Goal: Information Seeking & Learning: Learn about a topic

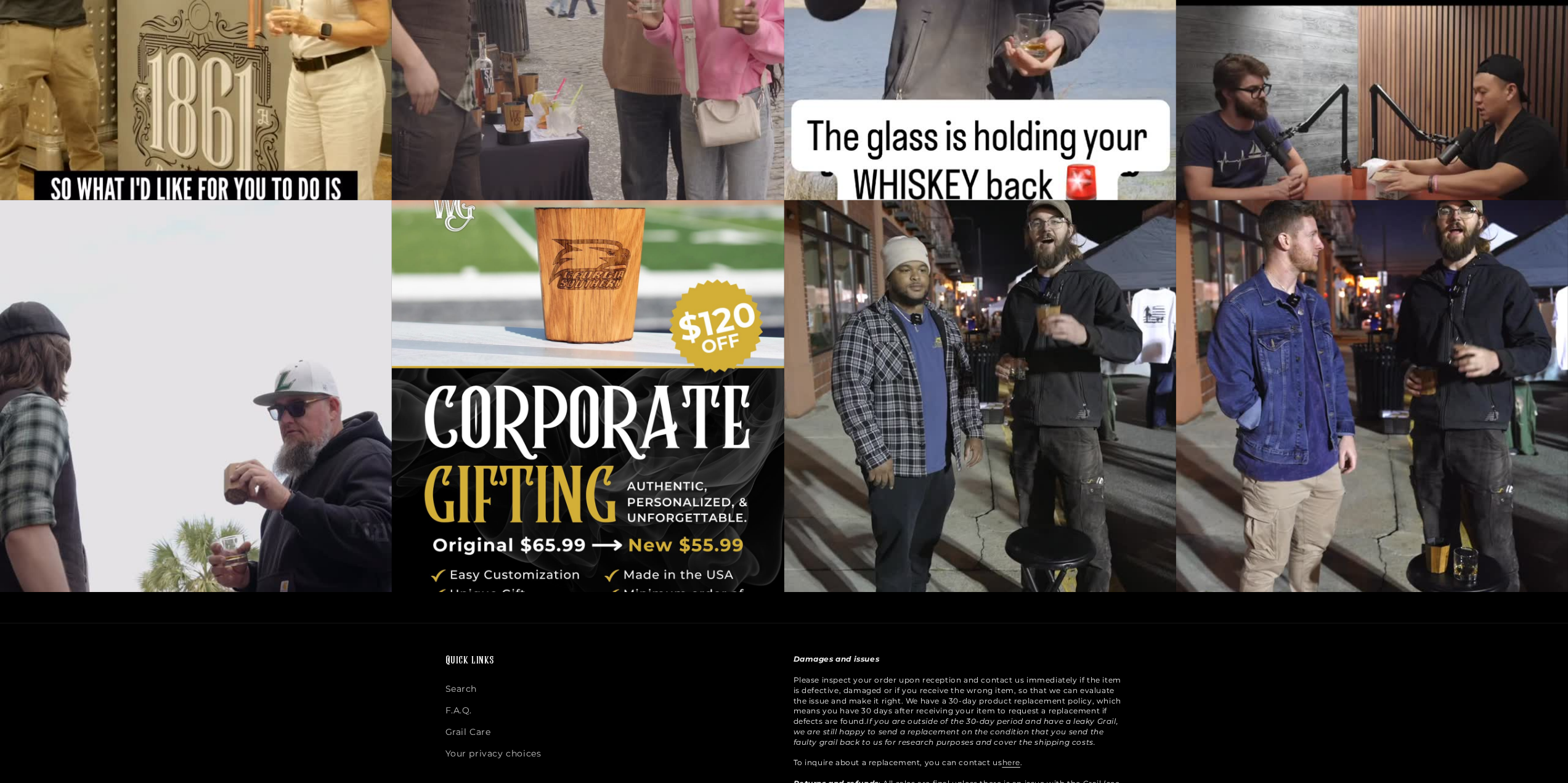
scroll to position [3883, 0]
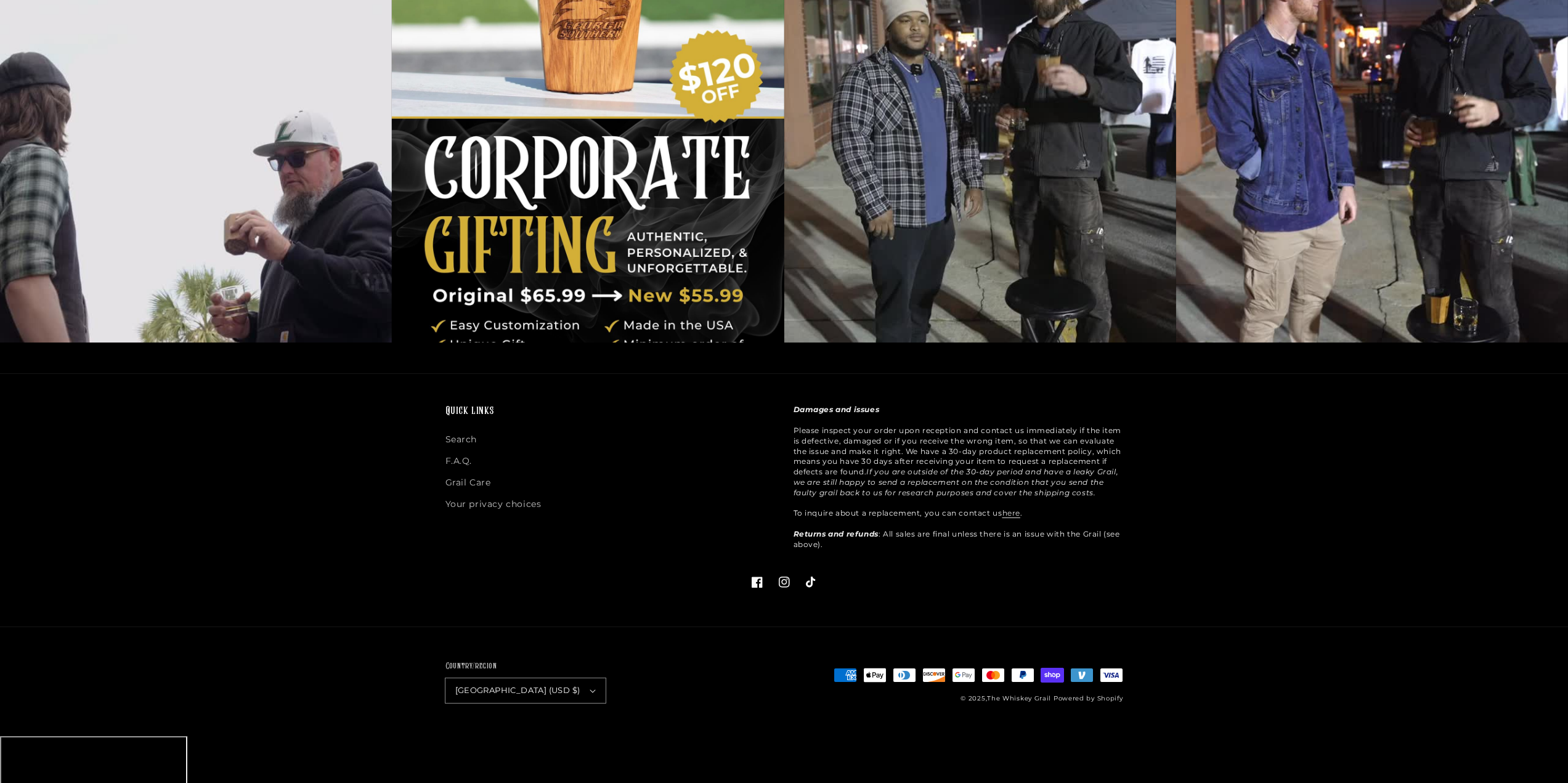
click at [598, 335] on div at bounding box center [587, 146] width 392 height 392
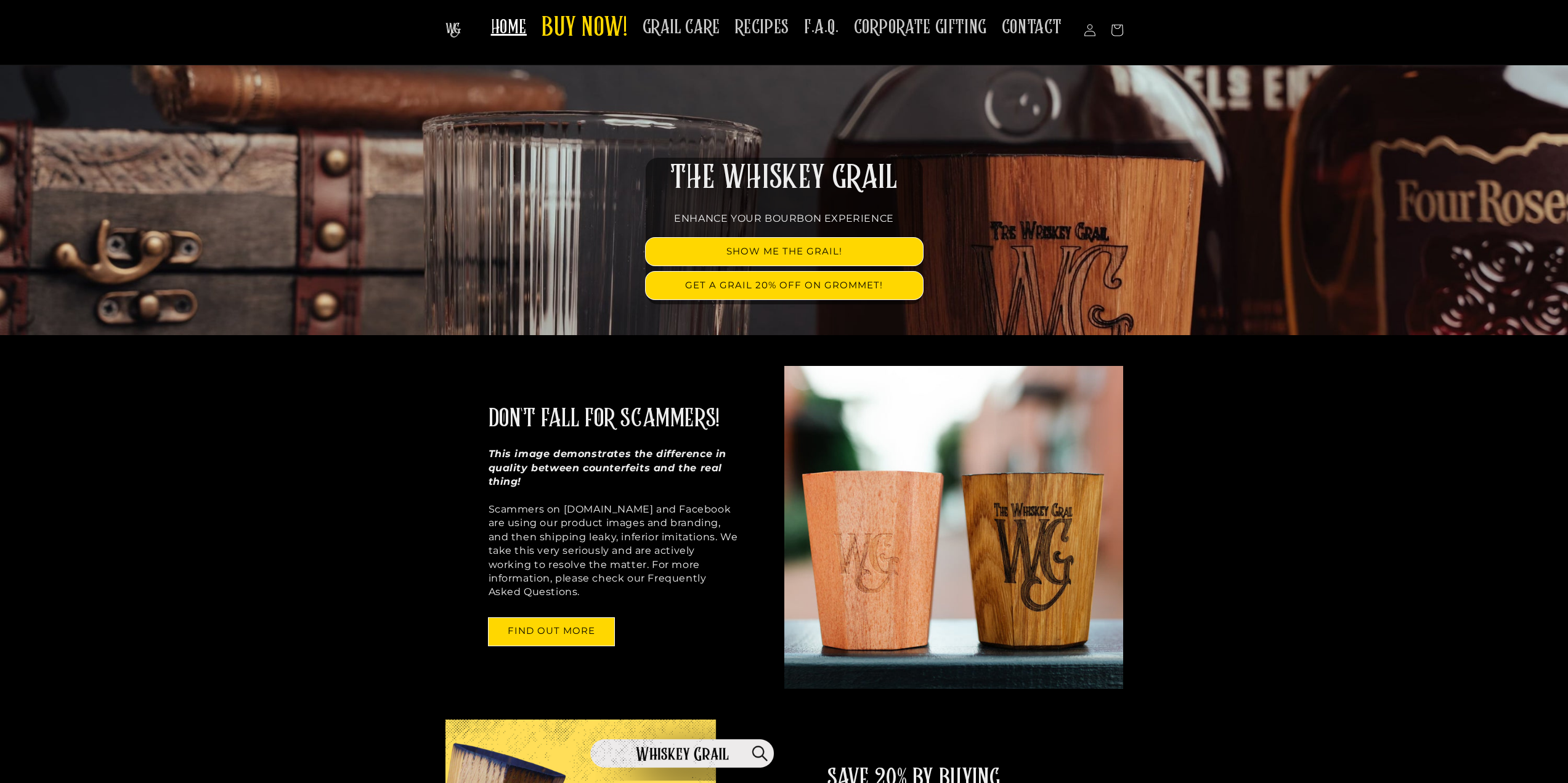
scroll to position [0, 0]
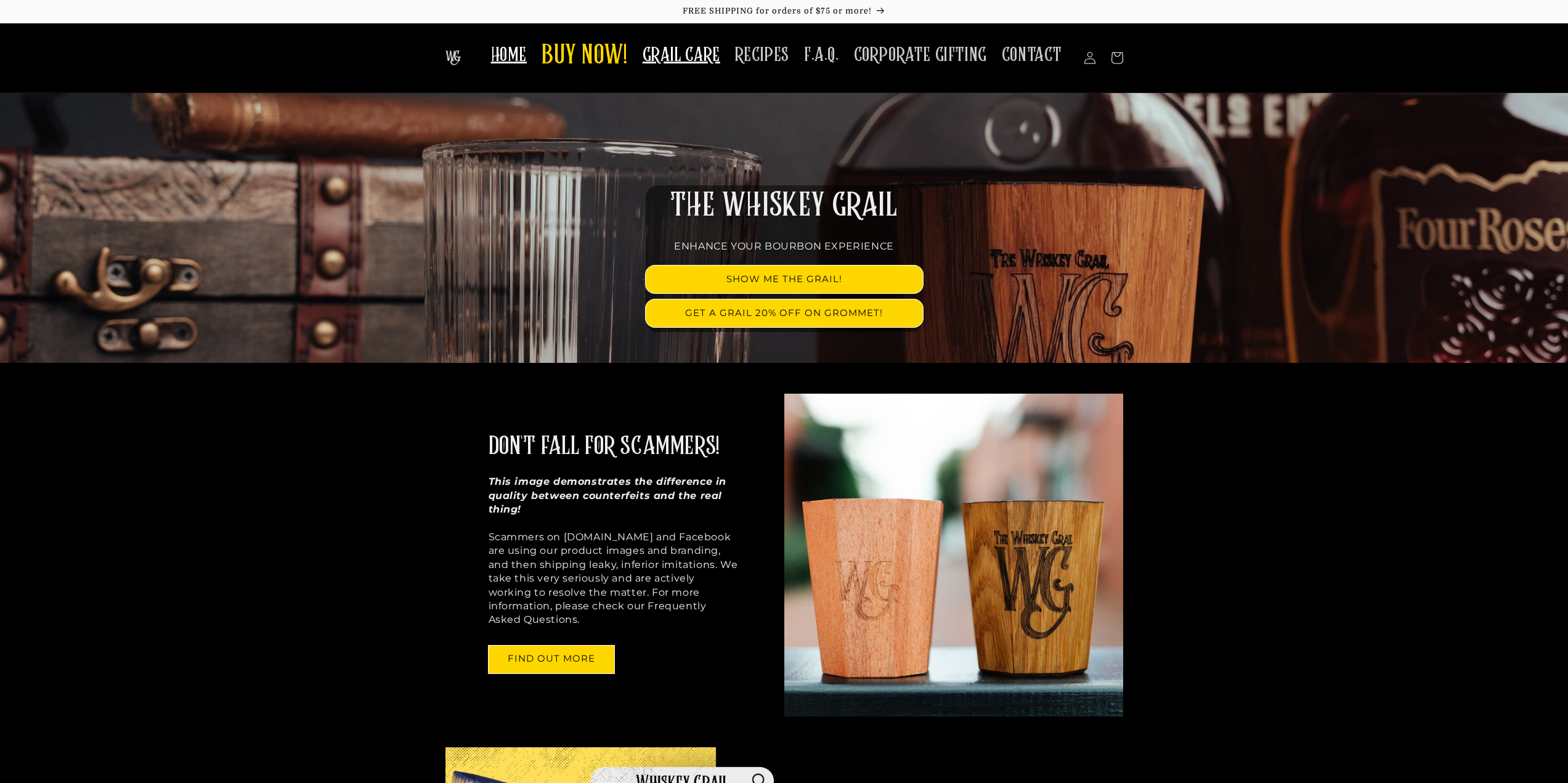
click at [703, 59] on span "GRAIL CARE" at bounding box center [681, 55] width 77 height 24
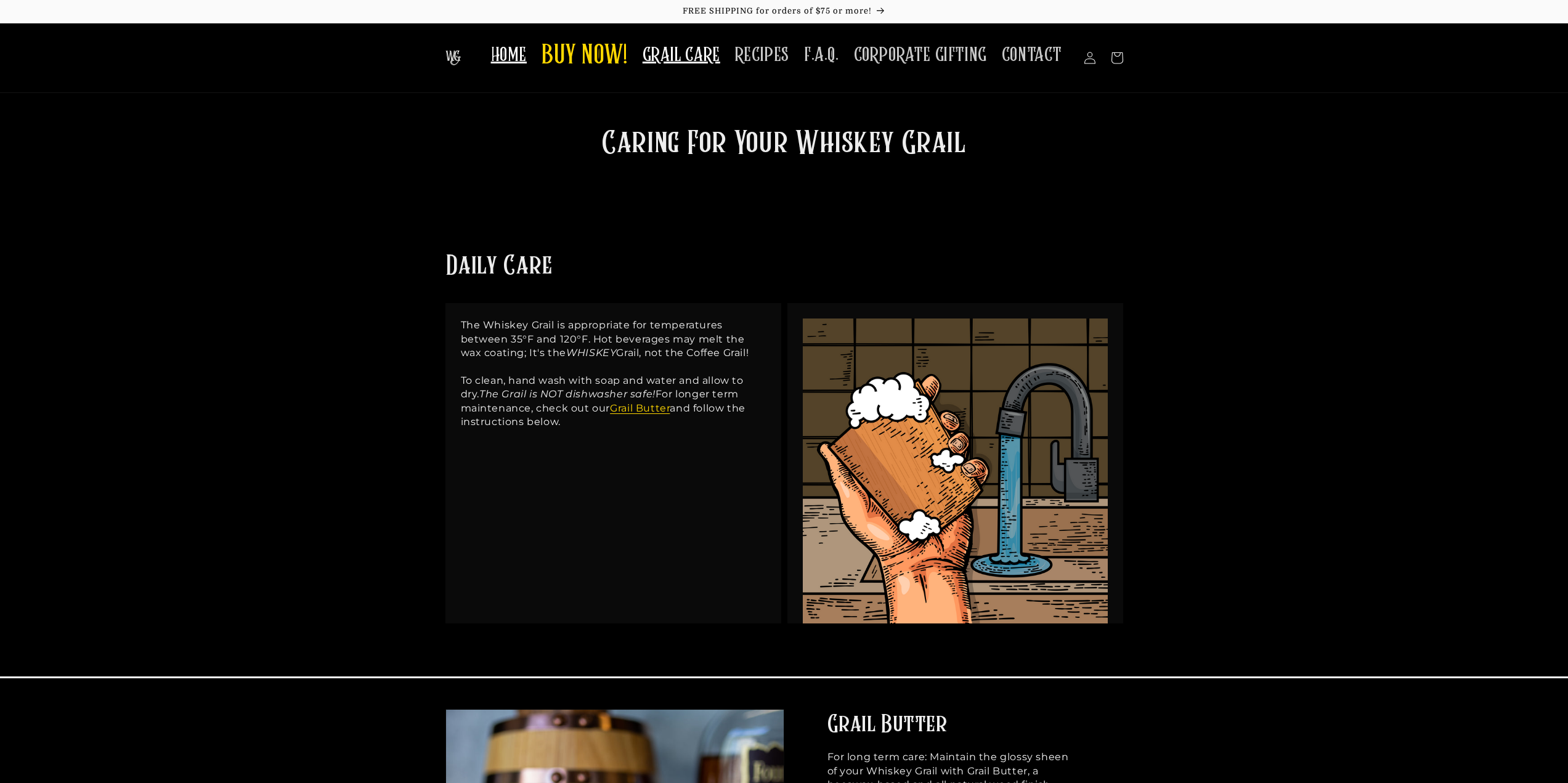
click at [527, 64] on span "HOME" at bounding box center [508, 55] width 35 height 24
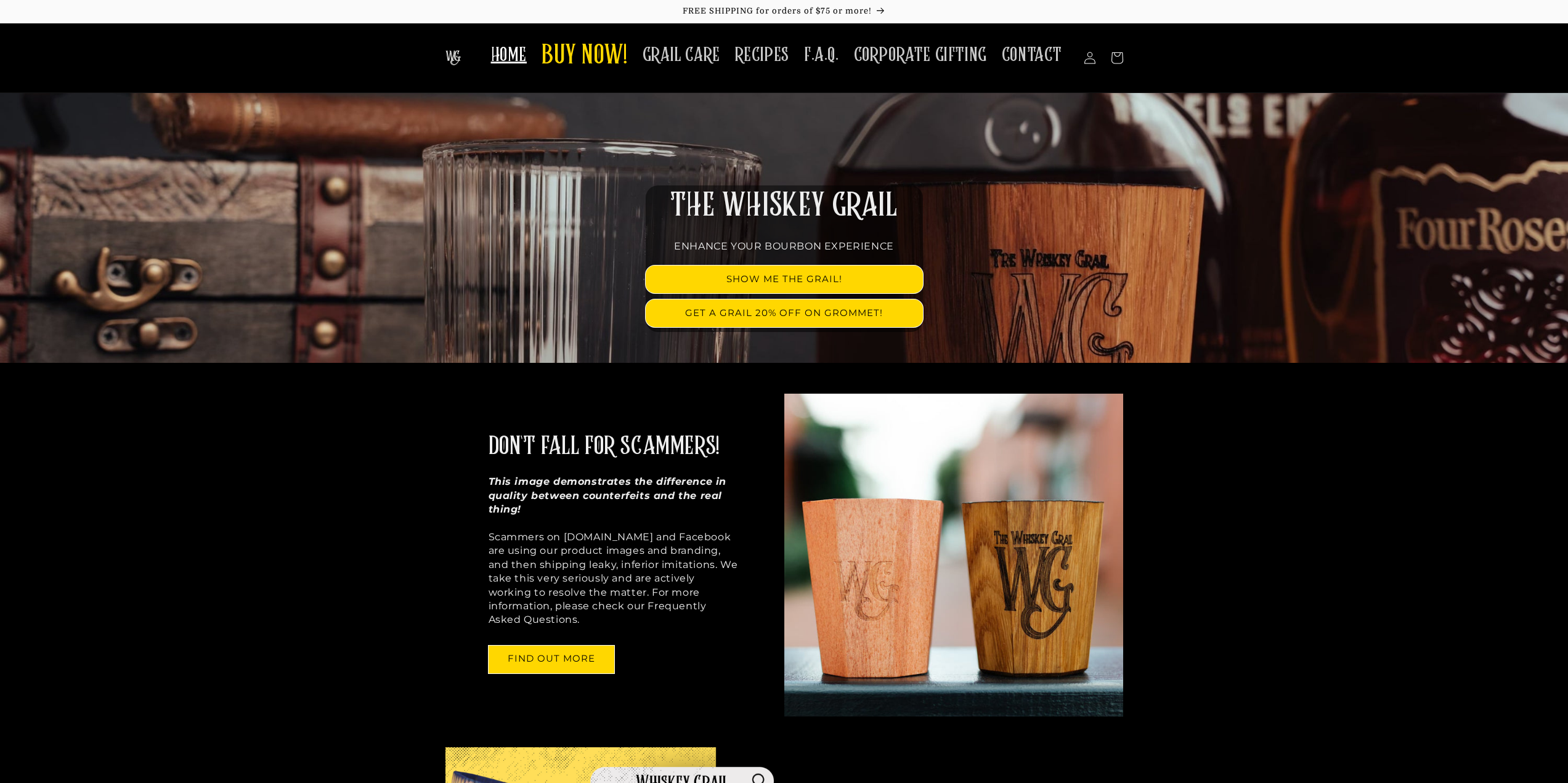
click at [456, 55] on img at bounding box center [453, 58] width 15 height 15
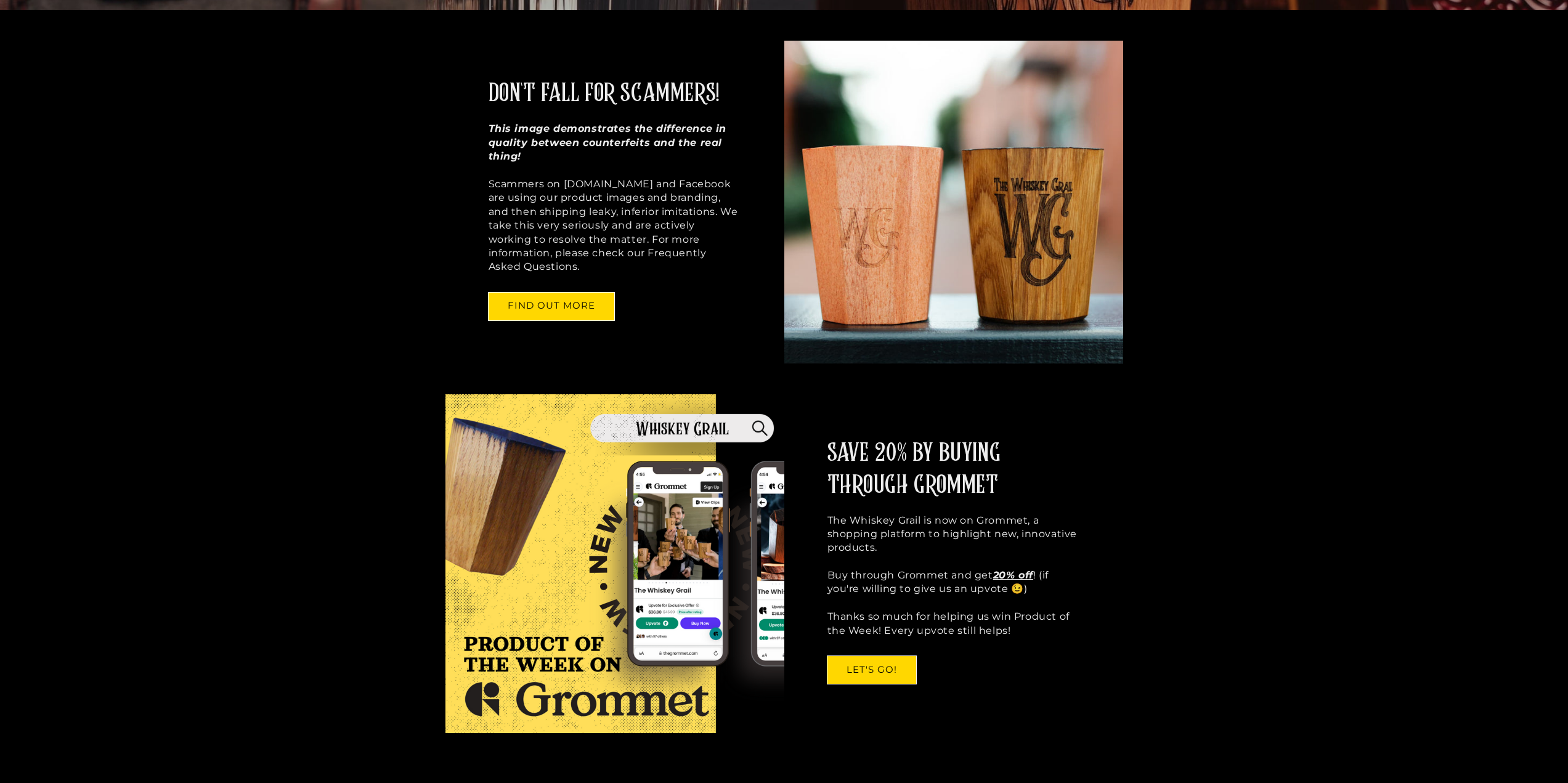
scroll to position [370, 0]
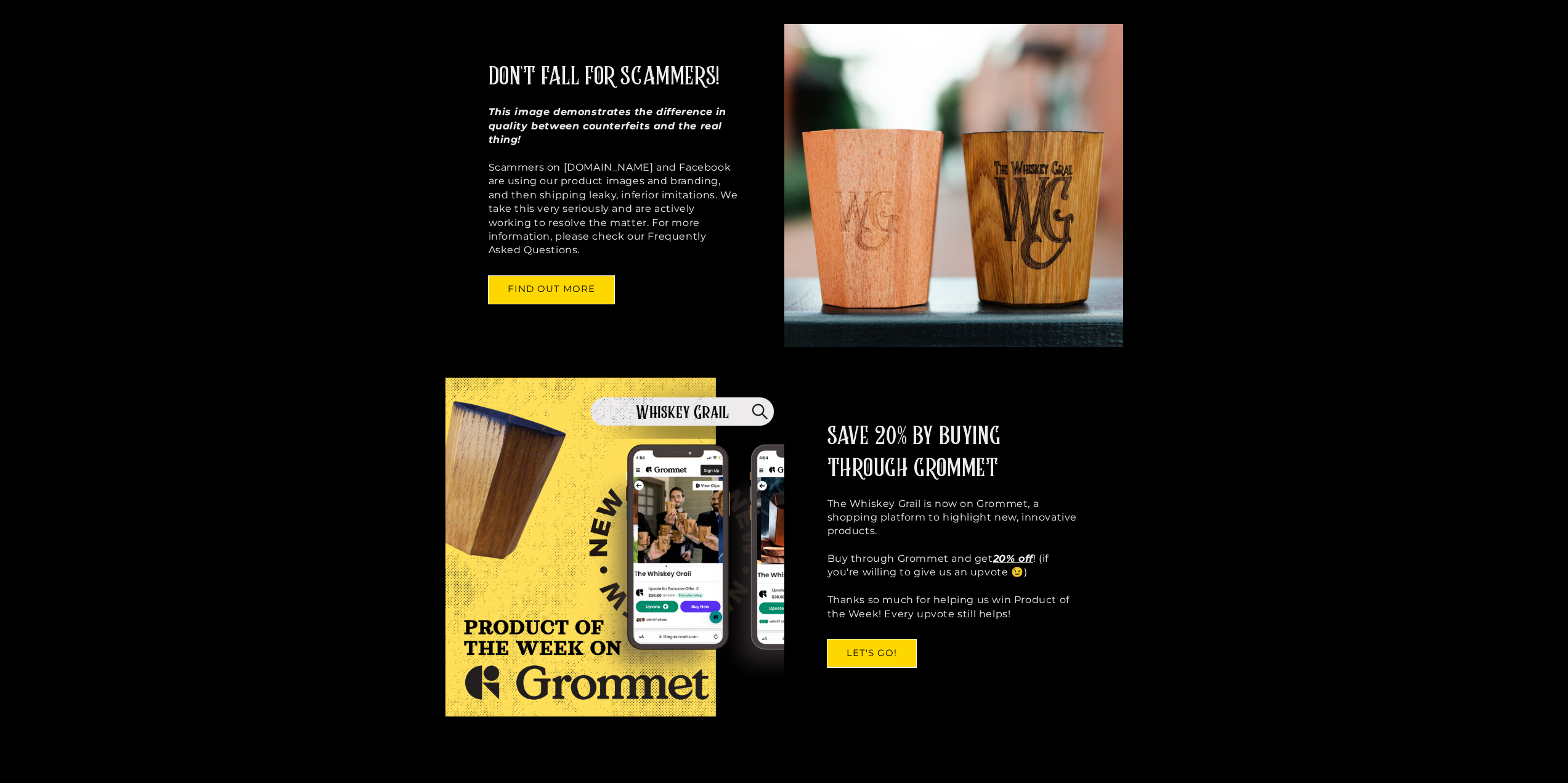
click at [581, 628] on img at bounding box center [615, 548] width 339 height 339
click at [871, 640] on link "LET'S GO!" at bounding box center [871, 654] width 89 height 28
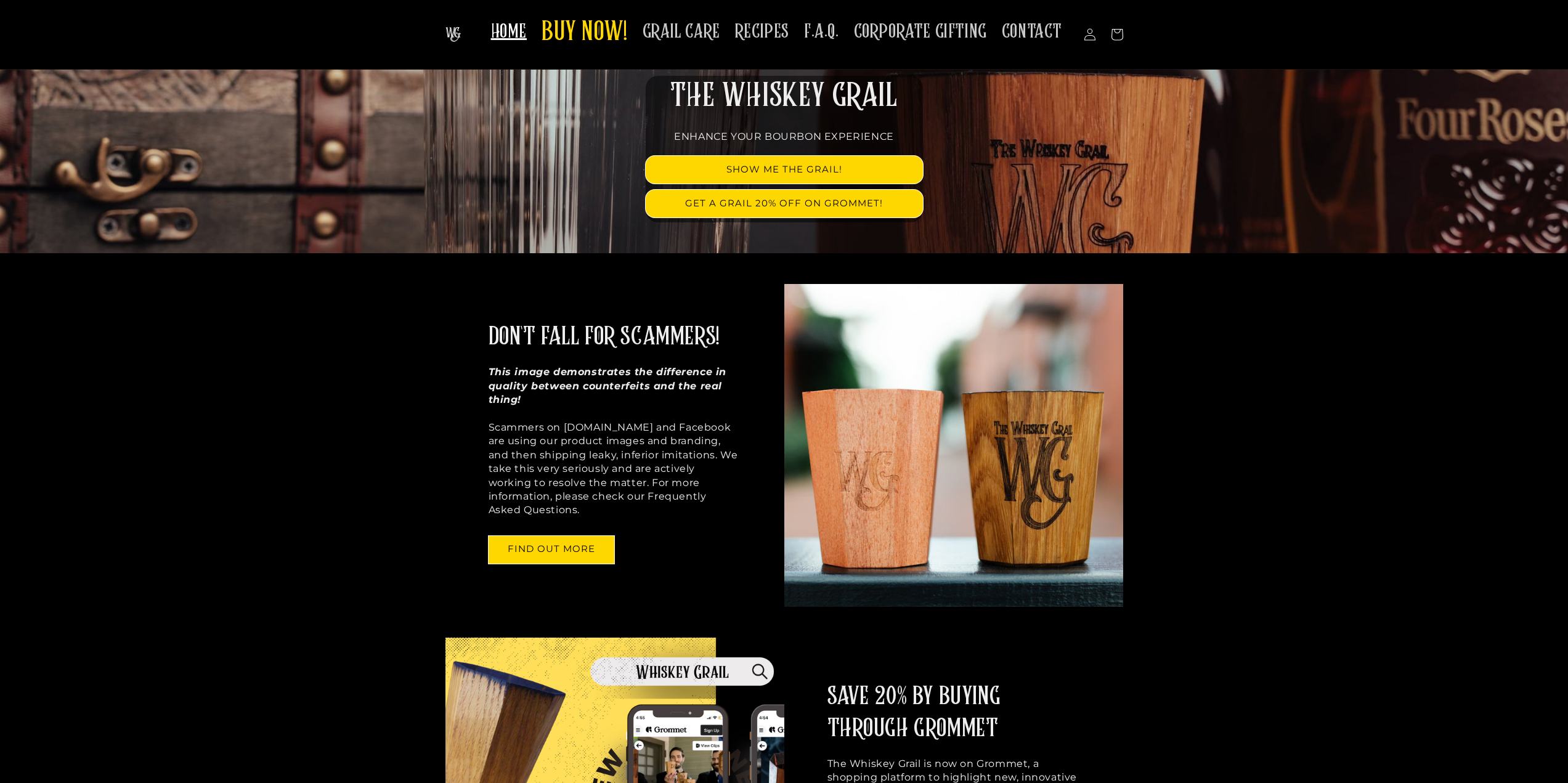
scroll to position [0, 0]
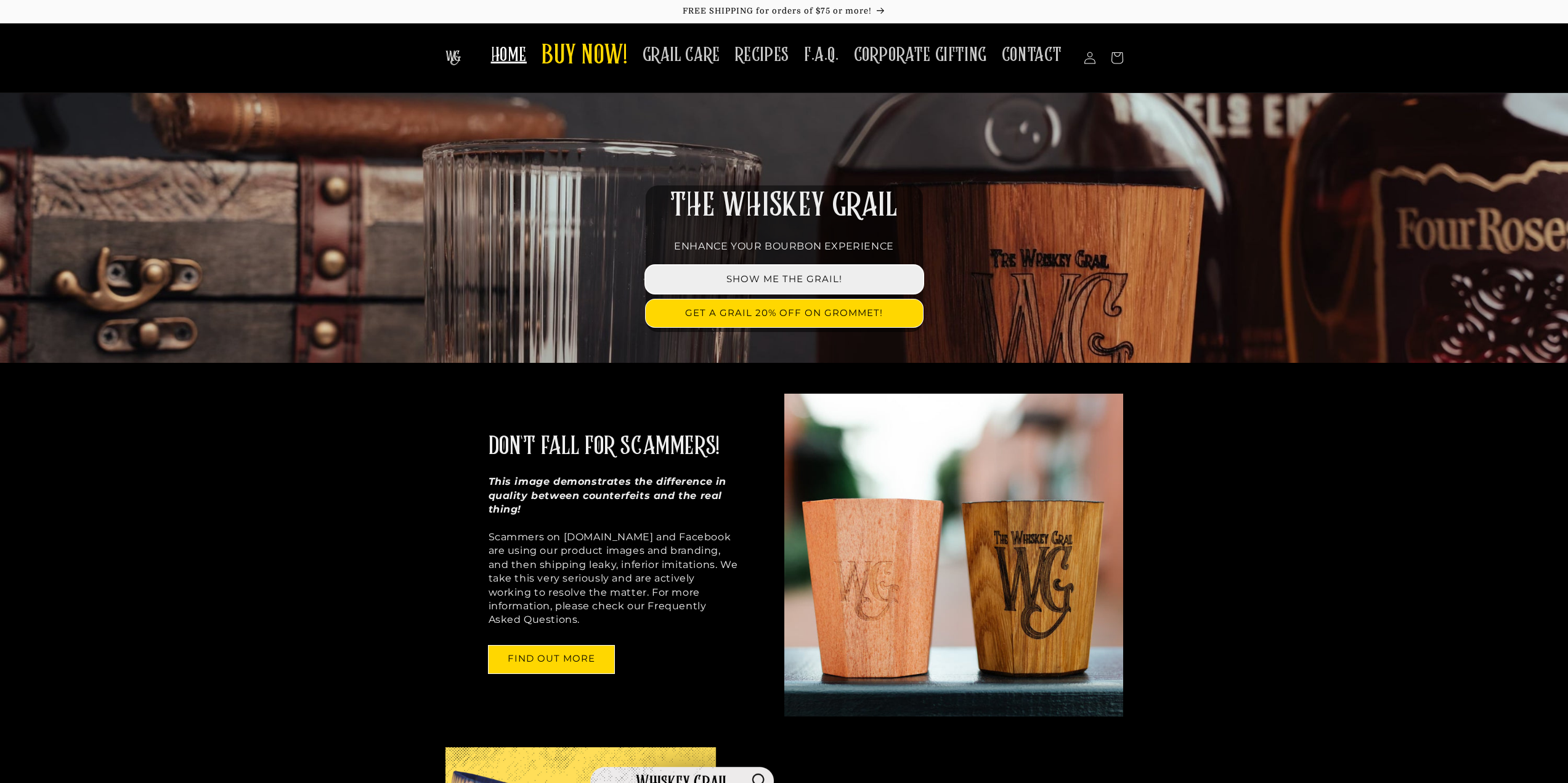
click at [764, 277] on link "SHOW ME THE GRAIL!" at bounding box center [784, 279] width 277 height 28
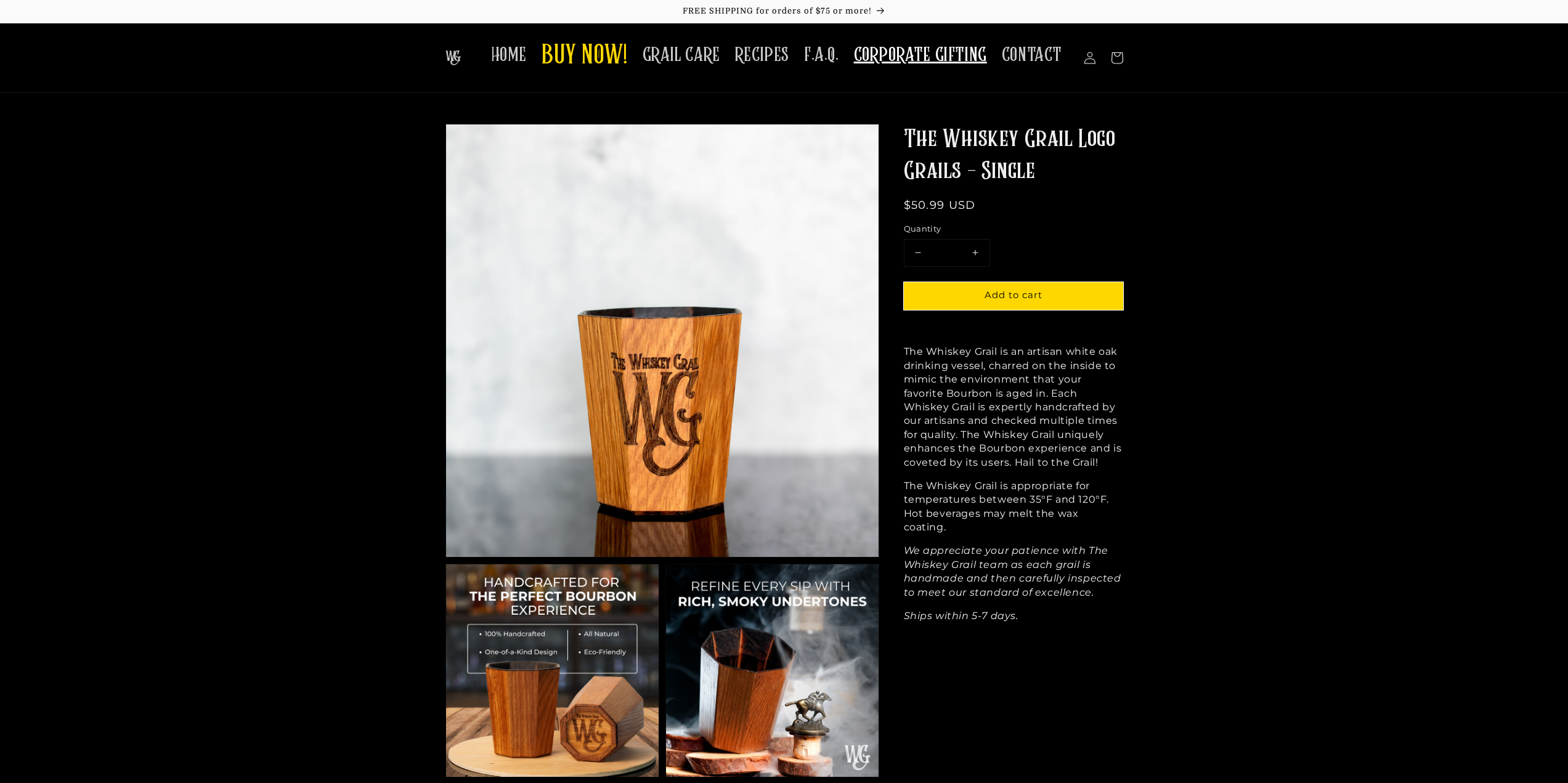
click at [917, 63] on span "CORPORATE GIFTING" at bounding box center [920, 55] width 133 height 24
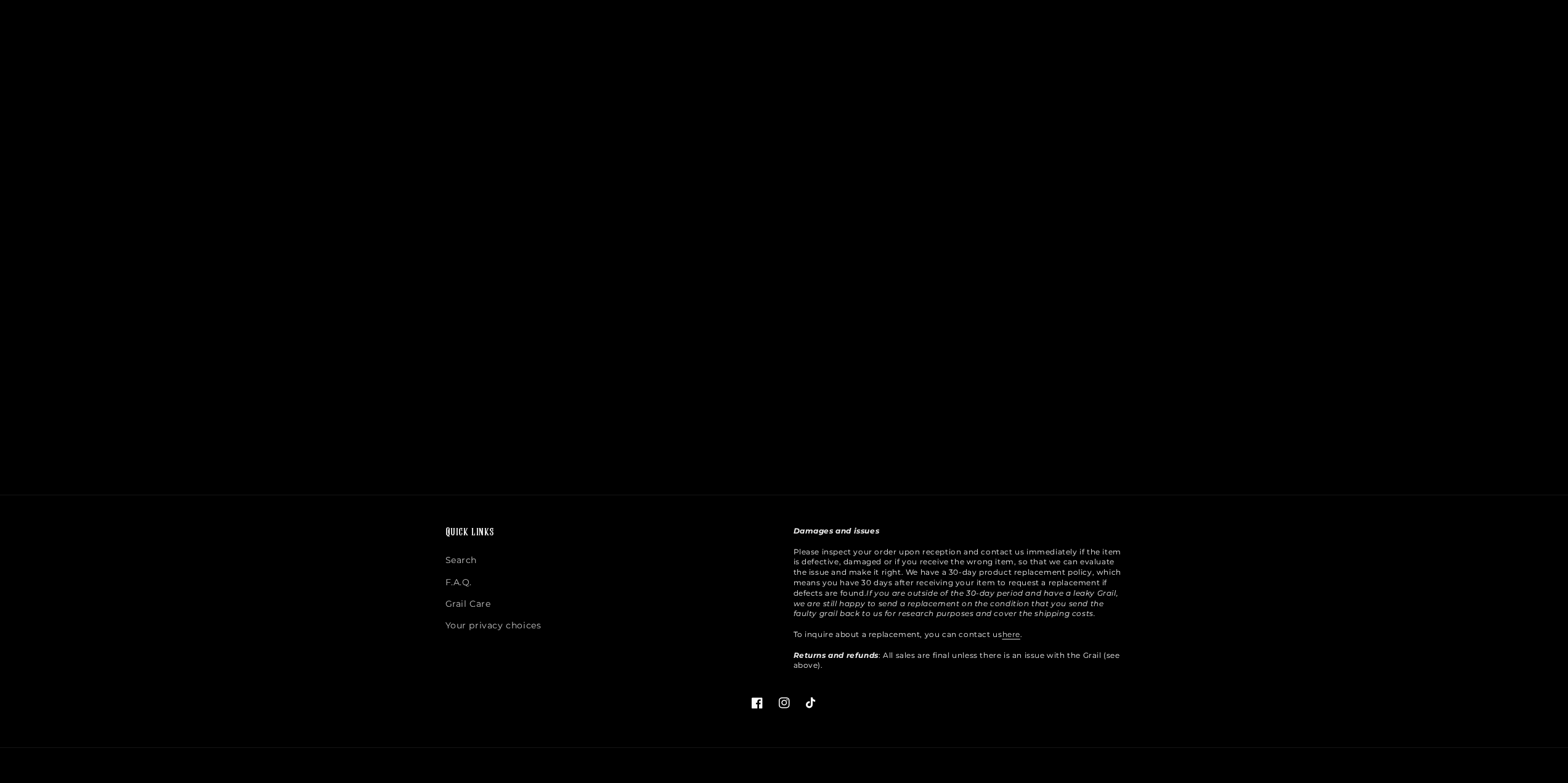
scroll to position [1867, 0]
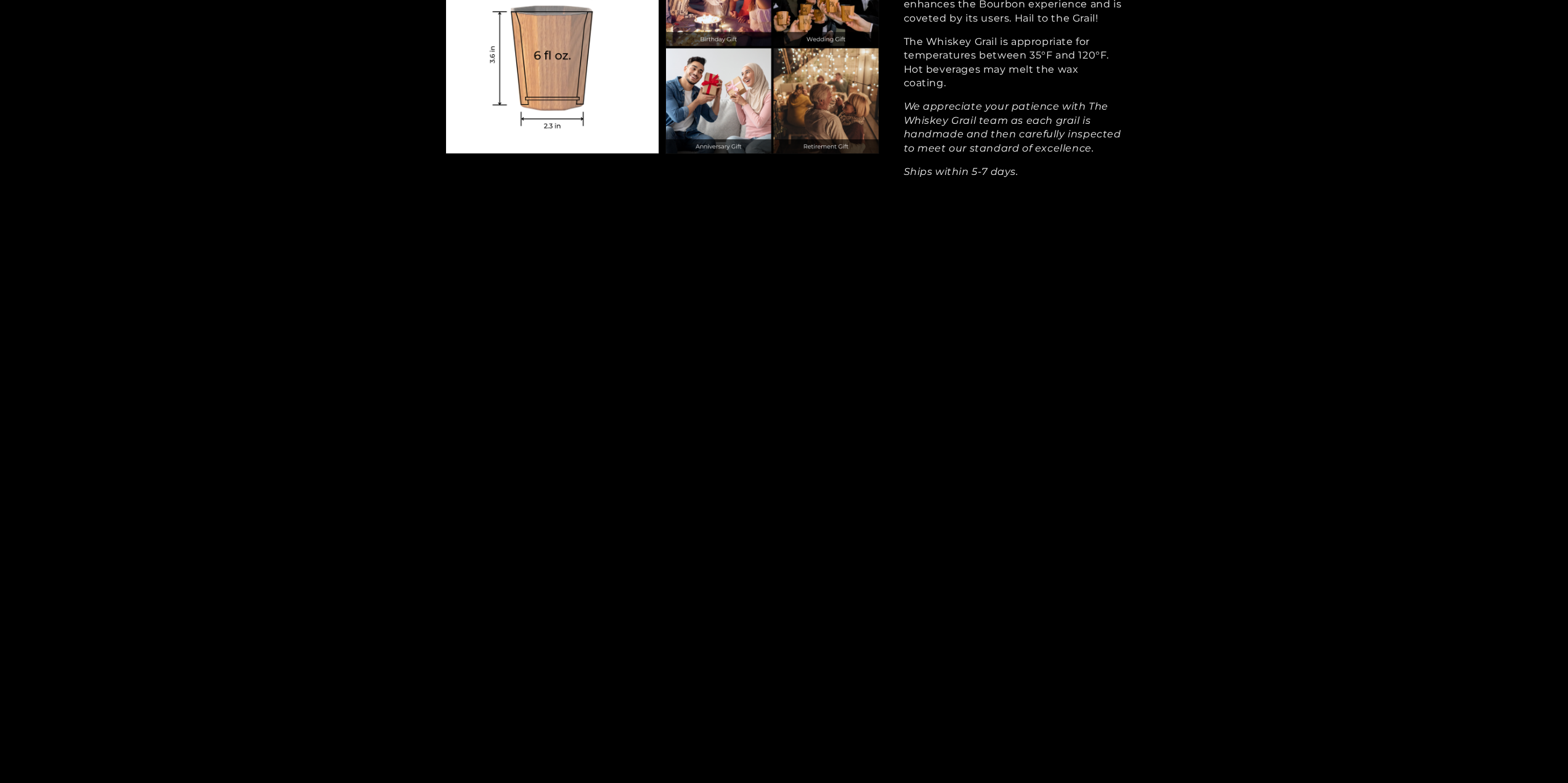
scroll to position [1602, 0]
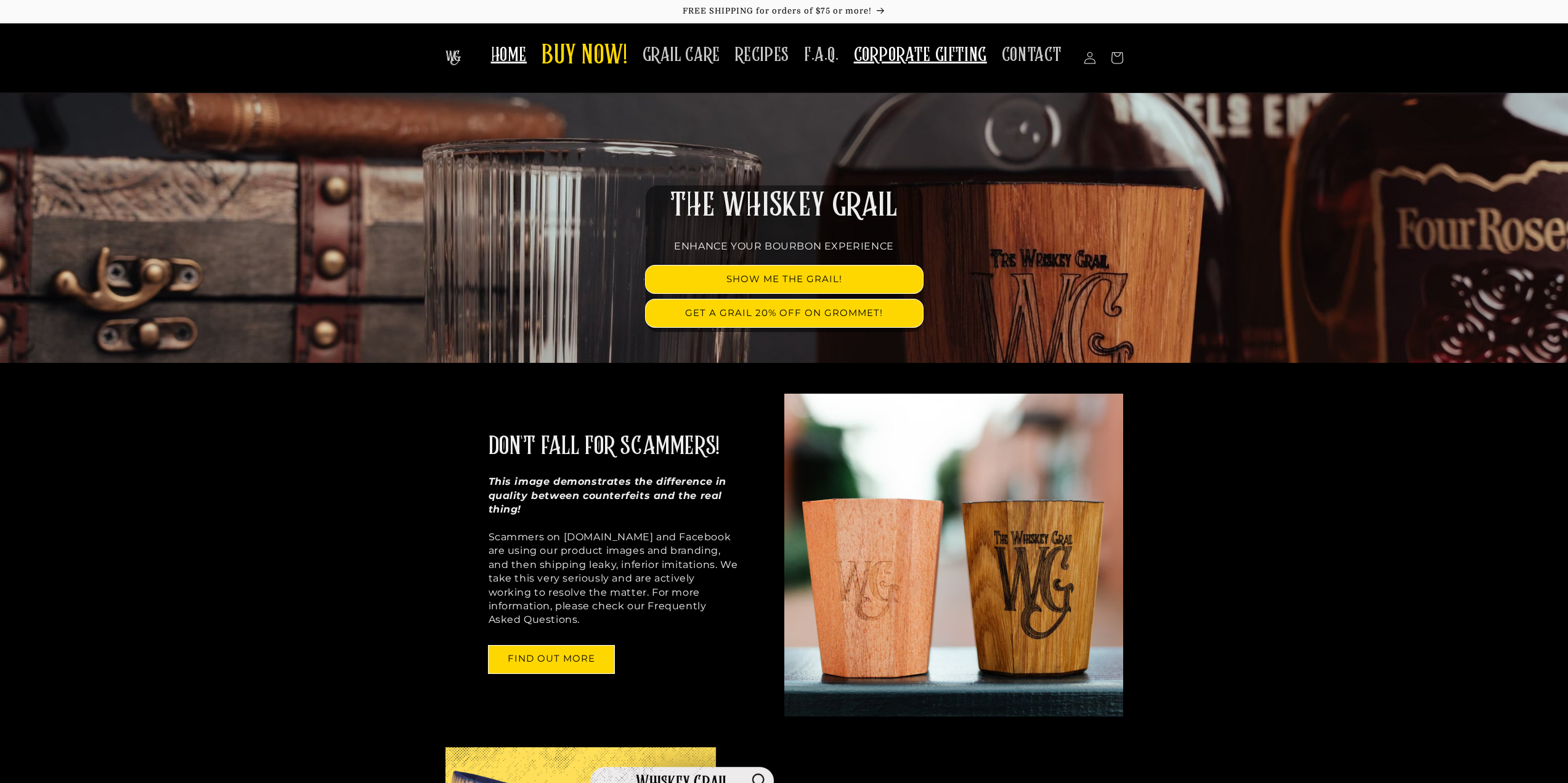
click at [896, 59] on span "CORPORATE GIFTING" at bounding box center [920, 55] width 133 height 24
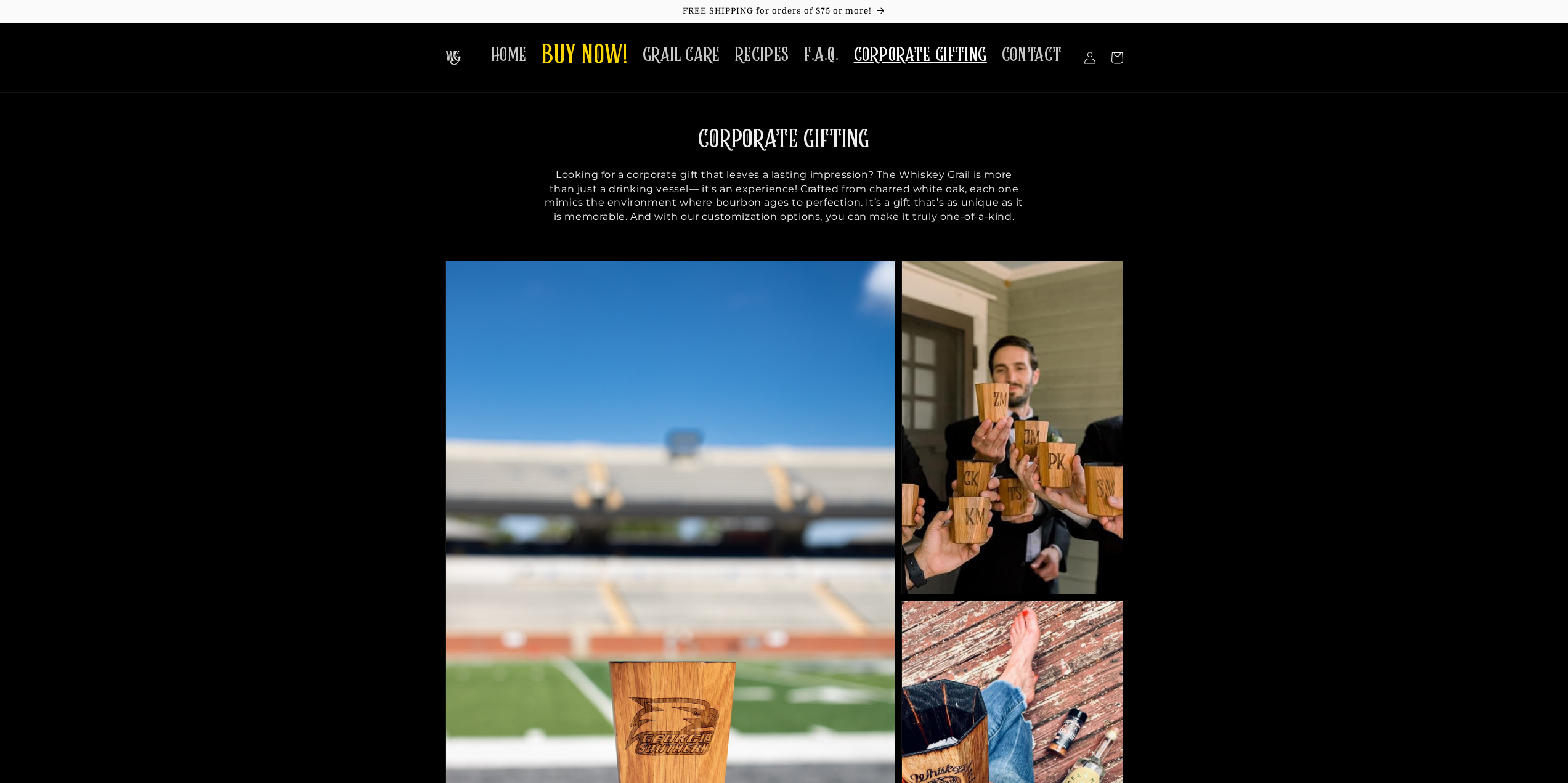
click at [1377, 463] on section at bounding box center [784, 598] width 1568 height 674
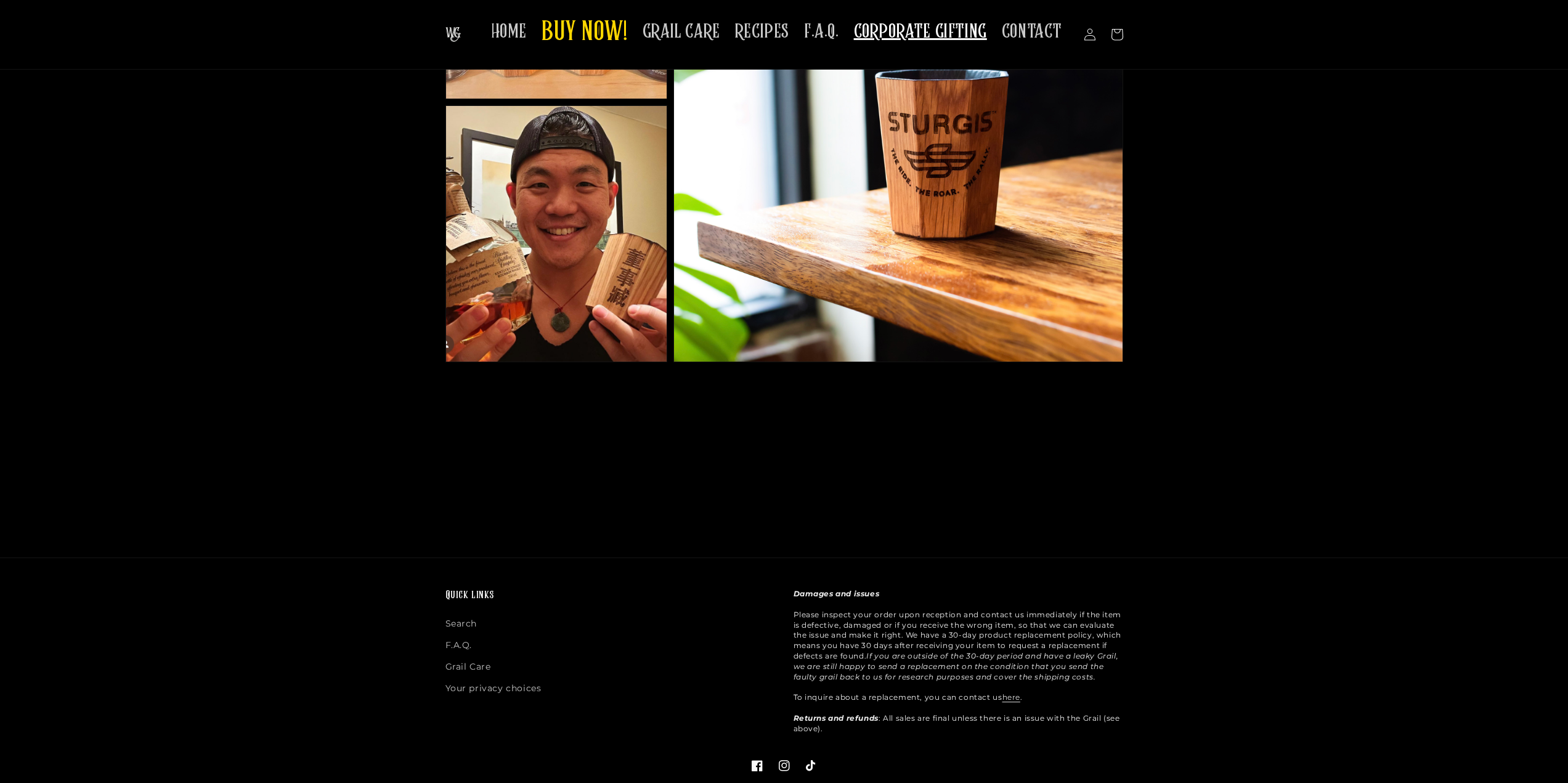
scroll to position [867, 0]
